Goal: Task Accomplishment & Management: Manage account settings

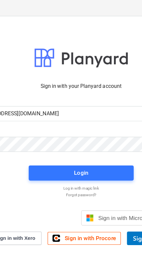
type input "[EMAIL_ADDRESS][DOMAIN_NAME]"
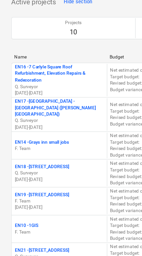
scroll to position [73, 0]
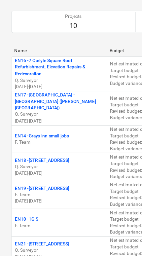
click at [20, 182] on p "EN19 - [STREET_ADDRESS]" at bounding box center [37, 185] width 48 height 6
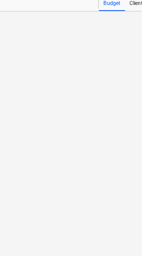
scroll to position [13, 0]
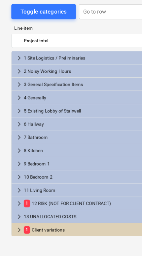
click at [16, 229] on span "keyboard_arrow_right" at bounding box center [17, 233] width 8 height 8
click at [14, 229] on span "keyboard_arrow_down" at bounding box center [17, 233] width 8 height 8
click at [17, 229] on span "keyboard_arrow_right" at bounding box center [17, 233] width 8 height 8
click at [15, 229] on span "keyboard_arrow_down" at bounding box center [17, 233] width 8 height 8
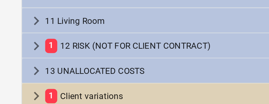
scroll to position [11, 0]
click at [16, 81] on span "keyboard_arrow_right" at bounding box center [17, 85] width 8 height 8
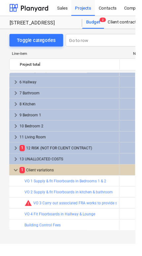
scroll to position [54, 3]
click at [14, 180] on span "keyboard_arrow_down" at bounding box center [17, 179] width 8 height 8
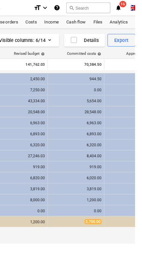
scroll to position [0, 0]
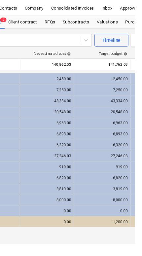
click at [77, 25] on div "Subcontracts" at bounding box center [80, 23] width 36 height 13
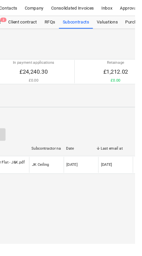
click at [107, 28] on div "Valuations" at bounding box center [113, 23] width 30 height 13
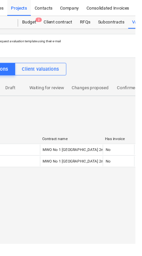
click at [43, 92] on p "Waiting for review" at bounding box center [49, 92] width 37 height 7
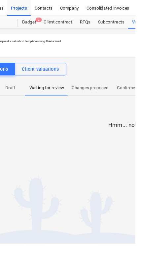
click at [88, 95] on p "Changes proposed" at bounding box center [94, 92] width 39 height 7
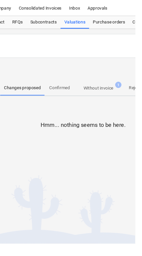
click at [62, 91] on p "Confirmed" at bounding box center [63, 92] width 24 height 7
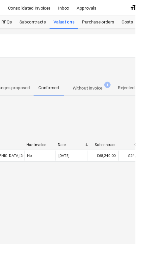
click at [89, 96] on p "Without invoice" at bounding box center [91, 92] width 31 height 7
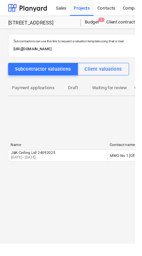
click at [35, 167] on p "[DATE] - [DATE]" at bounding box center [35, 166] width 47 height 6
